Goal: Task Accomplishment & Management: Complete application form

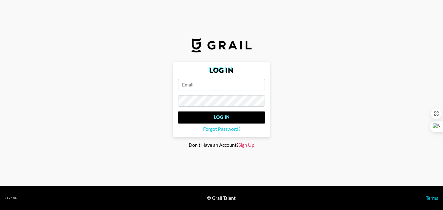
click at [246, 146] on span "Sign Up" at bounding box center [246, 145] width 16 height 6
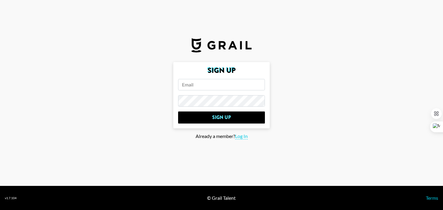
click at [227, 83] on input "email" at bounding box center [221, 84] width 87 height 11
click at [230, 86] on input "email" at bounding box center [221, 84] width 87 height 11
click at [241, 134] on span "Log In" at bounding box center [241, 136] width 13 height 6
type input "Log In"
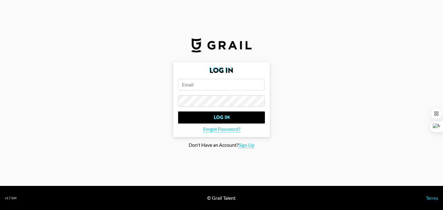
click at [236, 84] on input "email" at bounding box center [221, 84] width 87 height 11
type input "b"
type input "[EMAIL_ADDRESS][DOMAIN_NAME]"
click at [232, 108] on form "Log In [EMAIL_ADDRESS][DOMAIN_NAME] Log In Forgot Password?" at bounding box center [221, 99] width 96 height 75
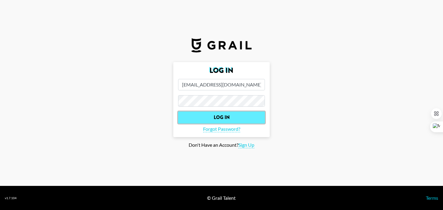
click at [199, 116] on input "Log In" at bounding box center [221, 117] width 87 height 12
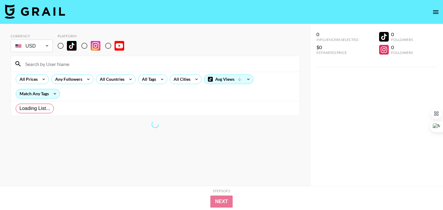
radio input "true"
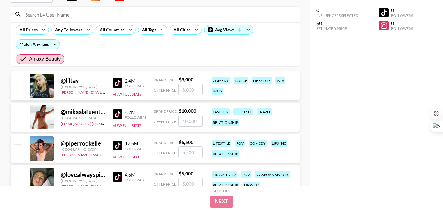
scroll to position [50, 0]
click at [122, 83] on img at bounding box center [118, 83] width 10 height 10
